Goal: Task Accomplishment & Management: Use online tool/utility

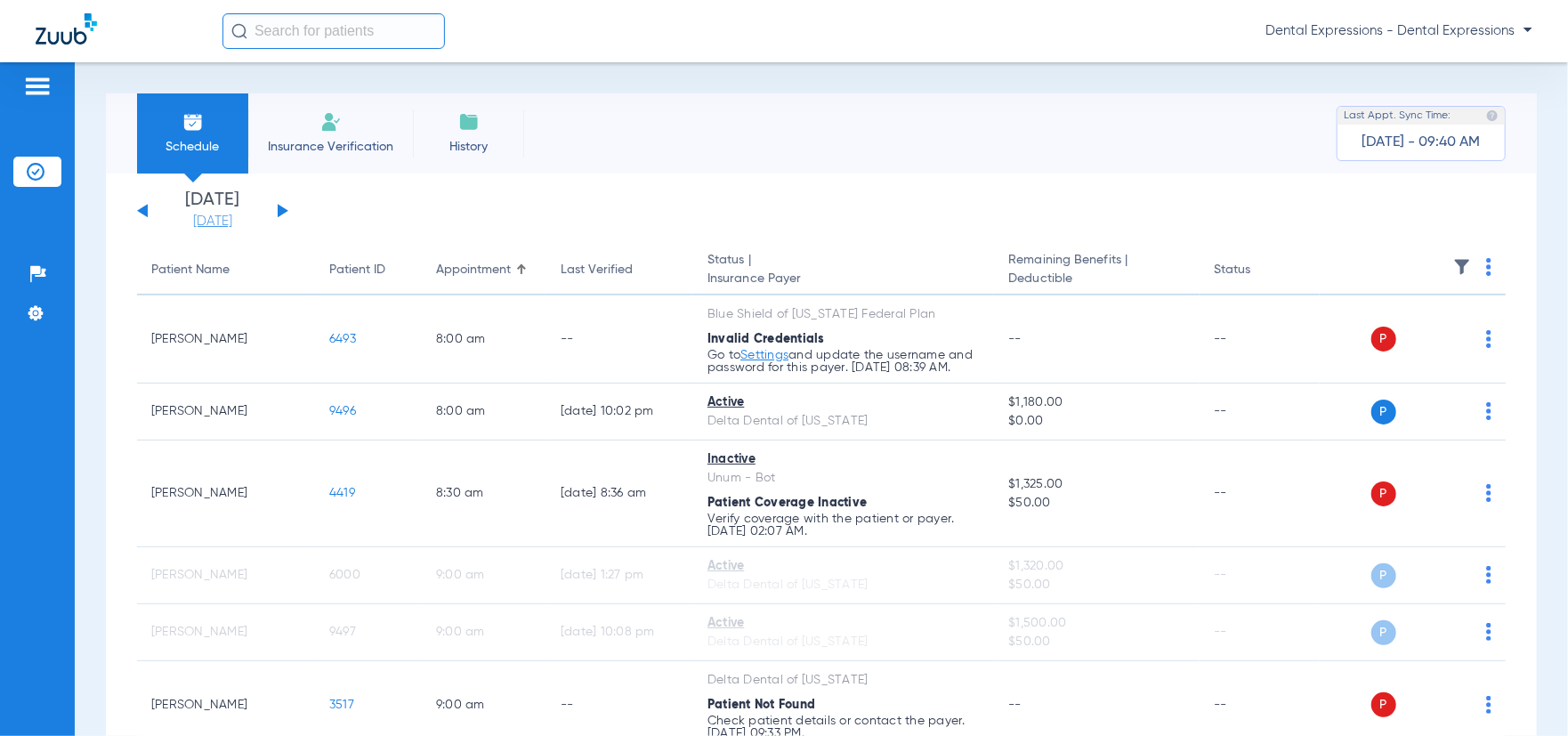
click at [227, 216] on link "[DATE]" at bounding box center [213, 221] width 107 height 17
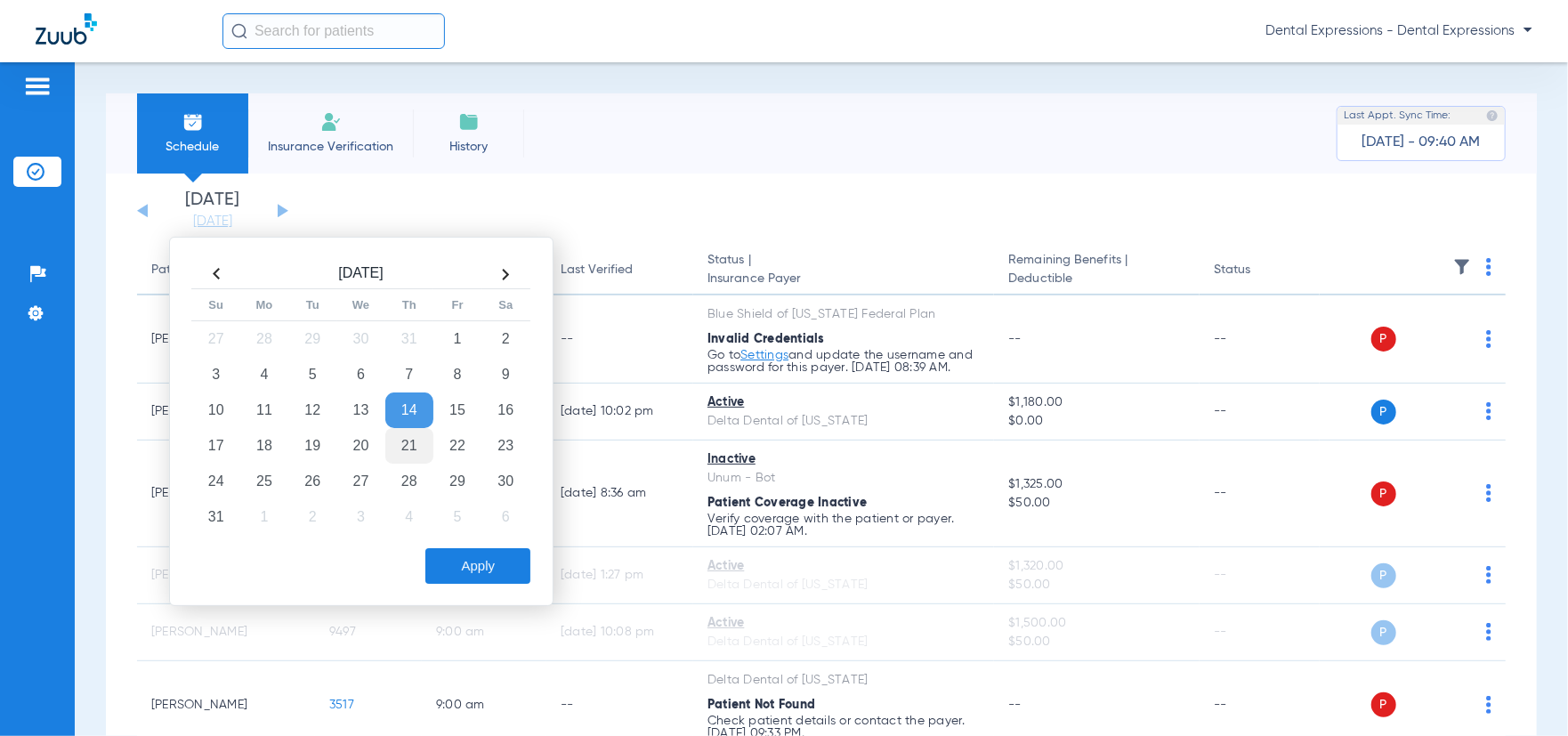
click at [410, 445] on td "21" at bounding box center [409, 446] width 48 height 36
click at [474, 564] on button "Apply" at bounding box center [478, 565] width 105 height 36
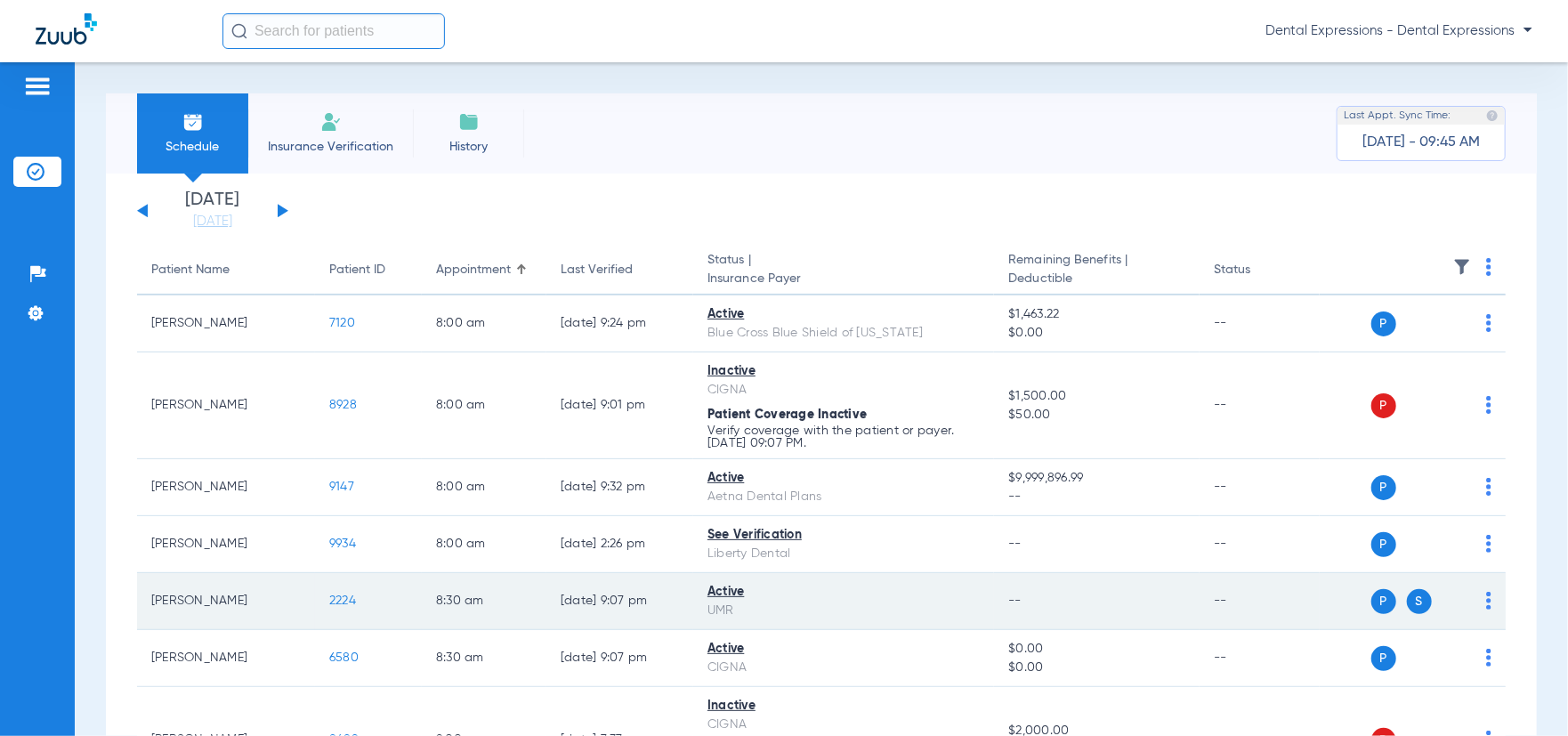
click at [346, 602] on span "2224" at bounding box center [342, 600] width 26 height 13
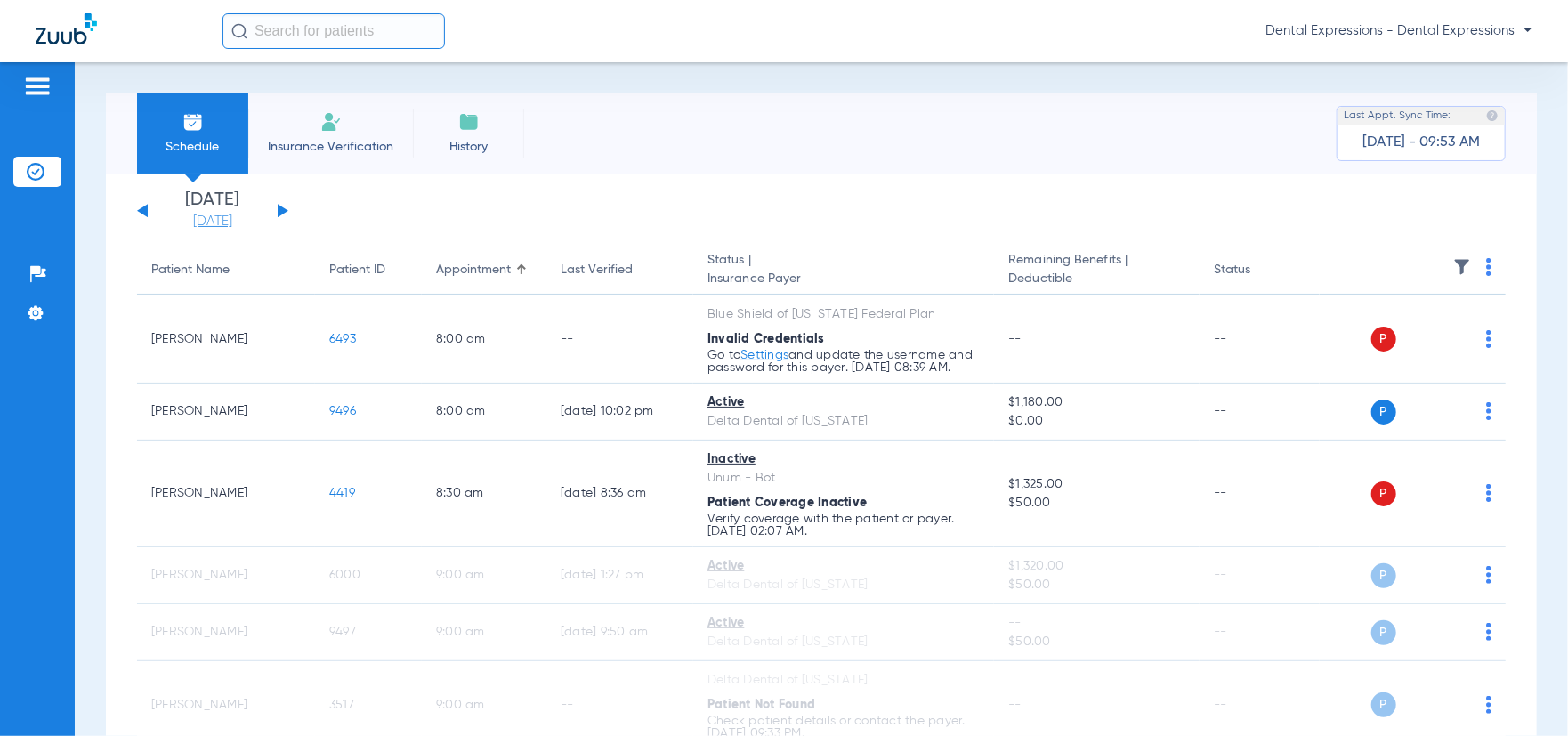
click at [203, 219] on link "[DATE]" at bounding box center [213, 221] width 107 height 17
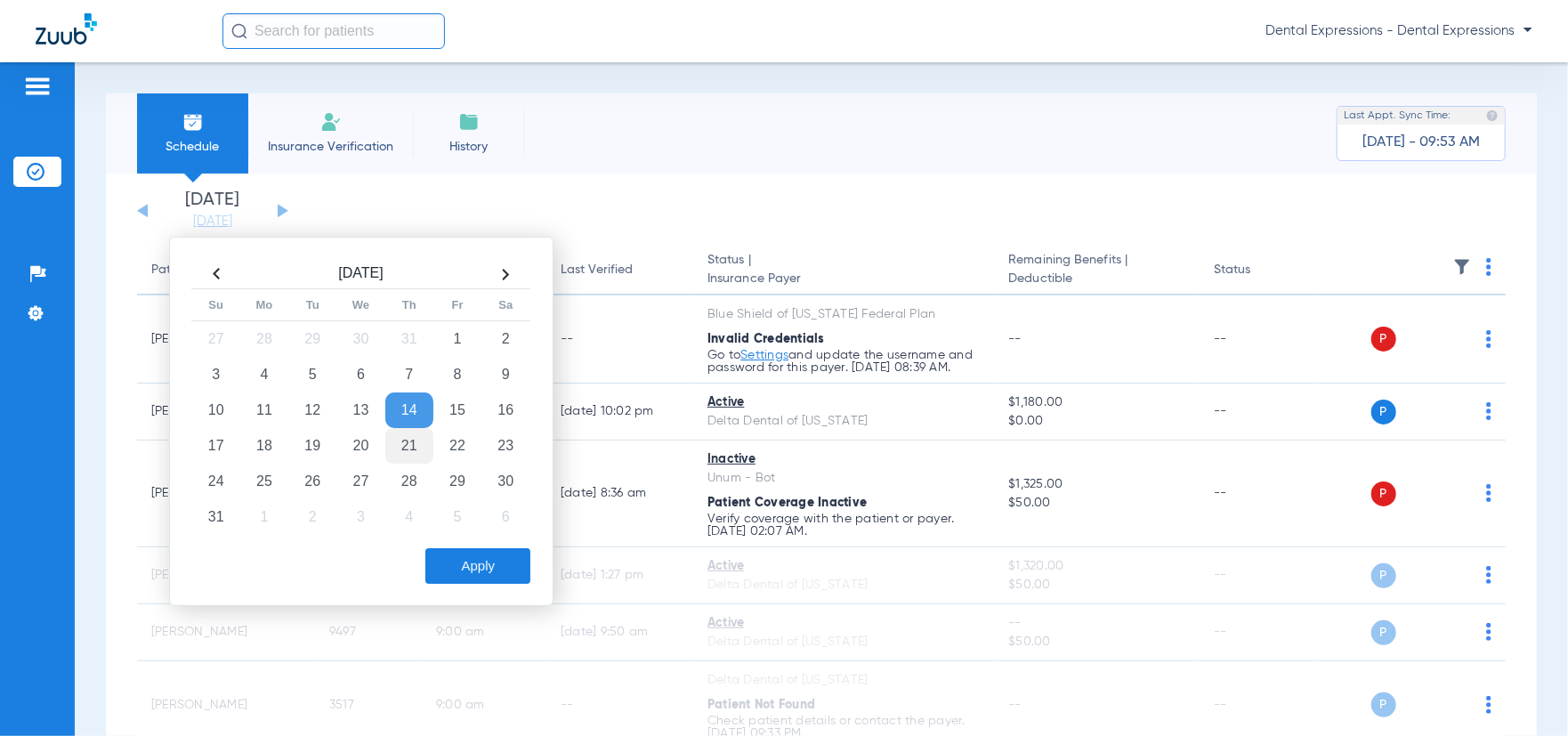
click at [413, 444] on td "21" at bounding box center [409, 446] width 48 height 36
click at [491, 570] on button "Apply" at bounding box center [478, 565] width 105 height 36
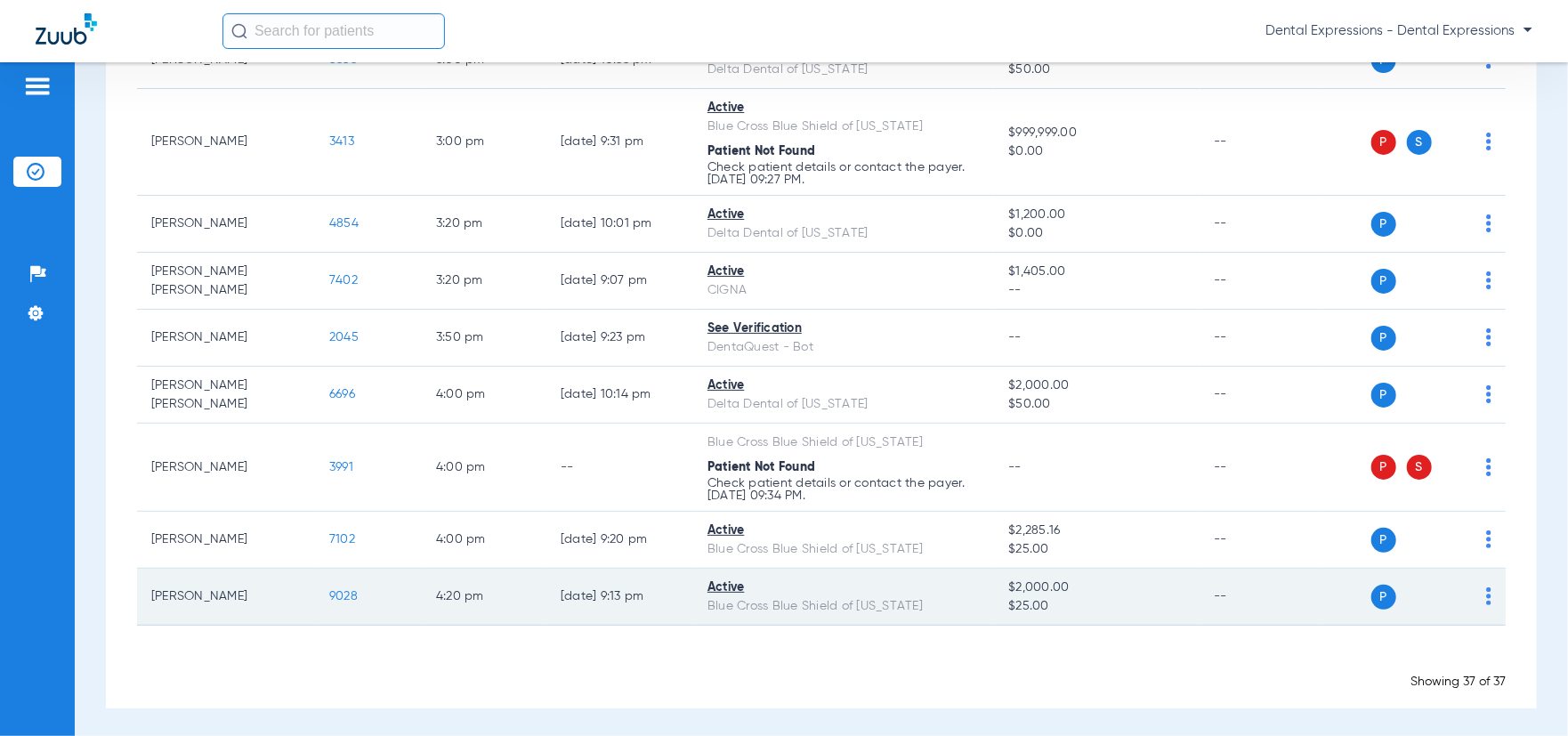
scroll to position [2293, 0]
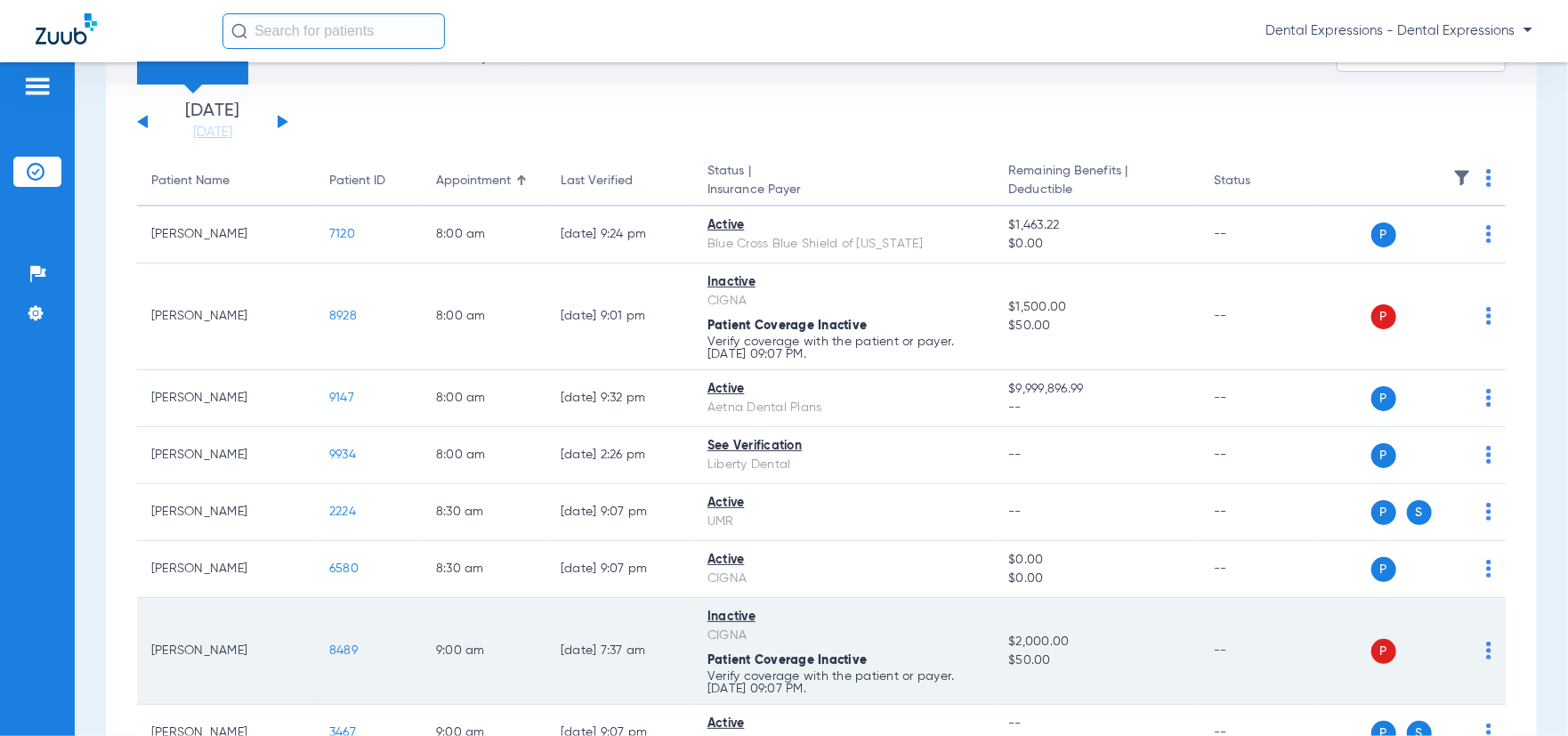
scroll to position [69, 0]
